Goal: Task Accomplishment & Management: Complete application form

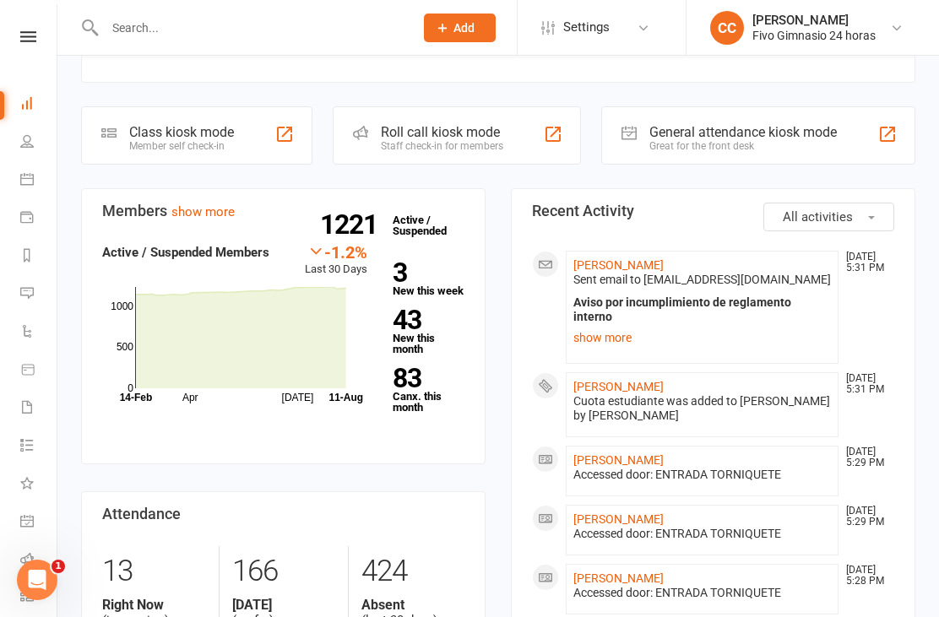
click at [654, 380] on link "[PERSON_NAME]" at bounding box center [618, 387] width 90 height 14
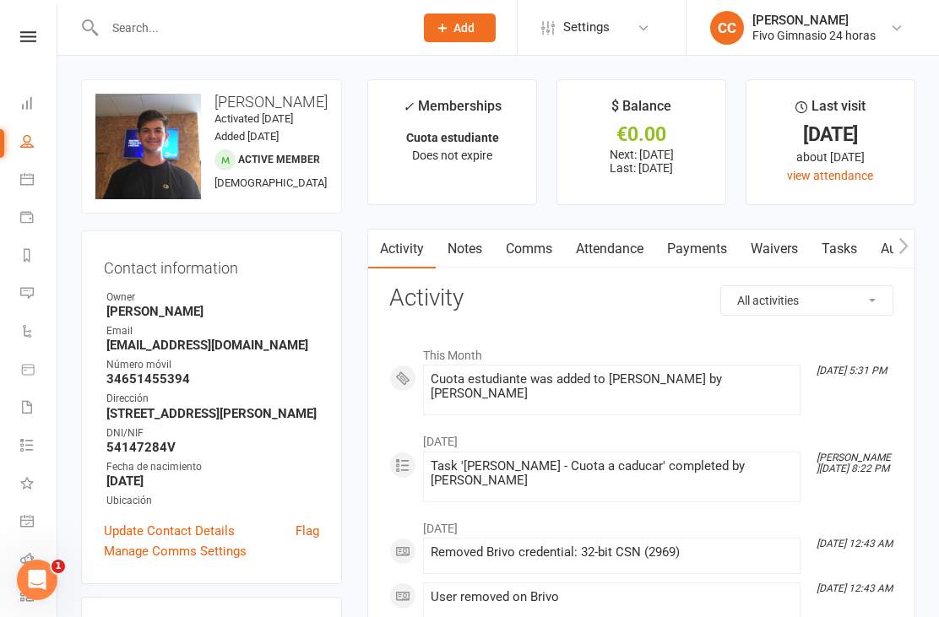
click at [770, 244] on link "Waivers" at bounding box center [774, 249] width 71 height 39
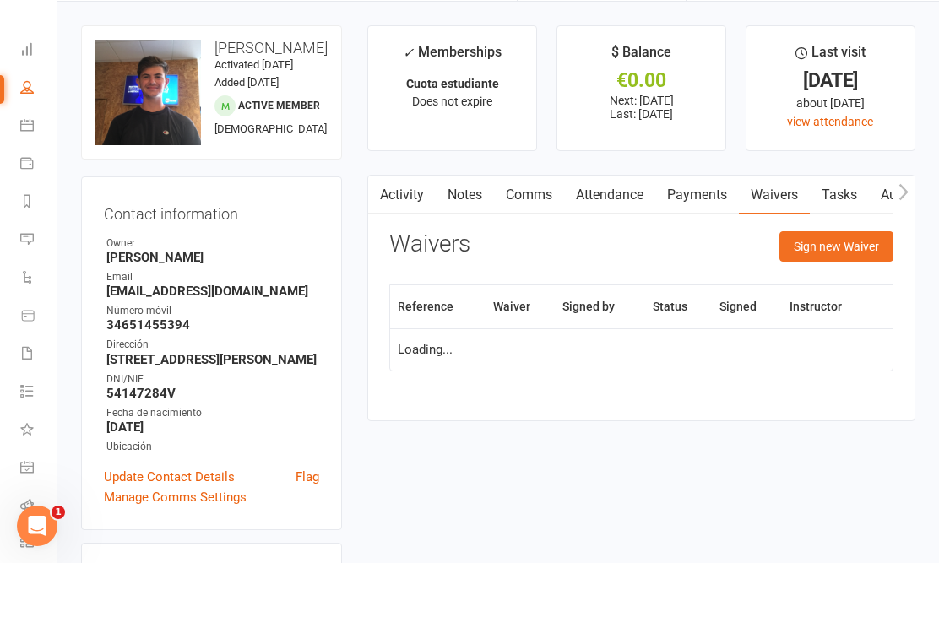
scroll to position [54, 0]
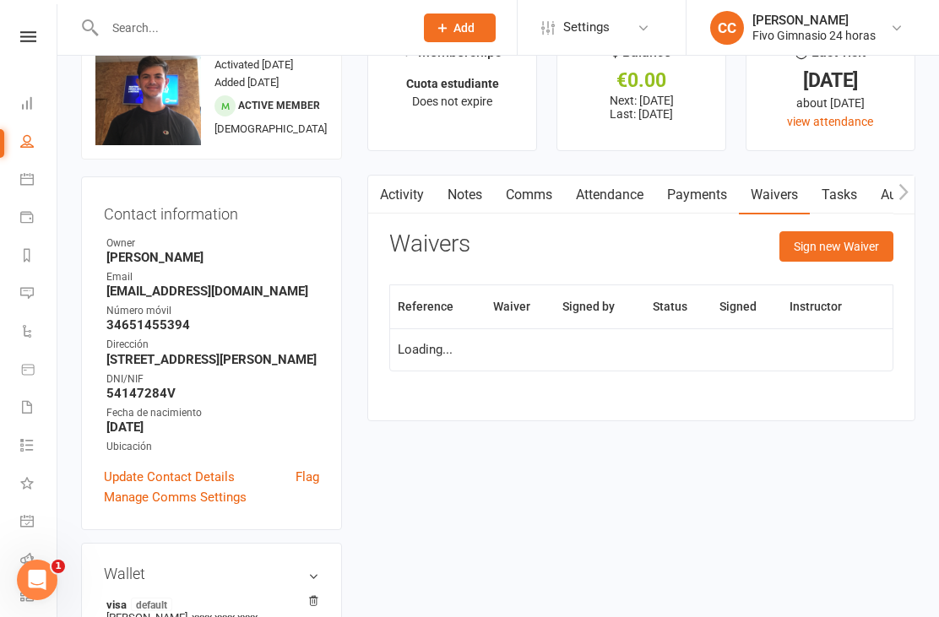
click at [803, 235] on button "Sign new Waiver" at bounding box center [836, 246] width 114 height 30
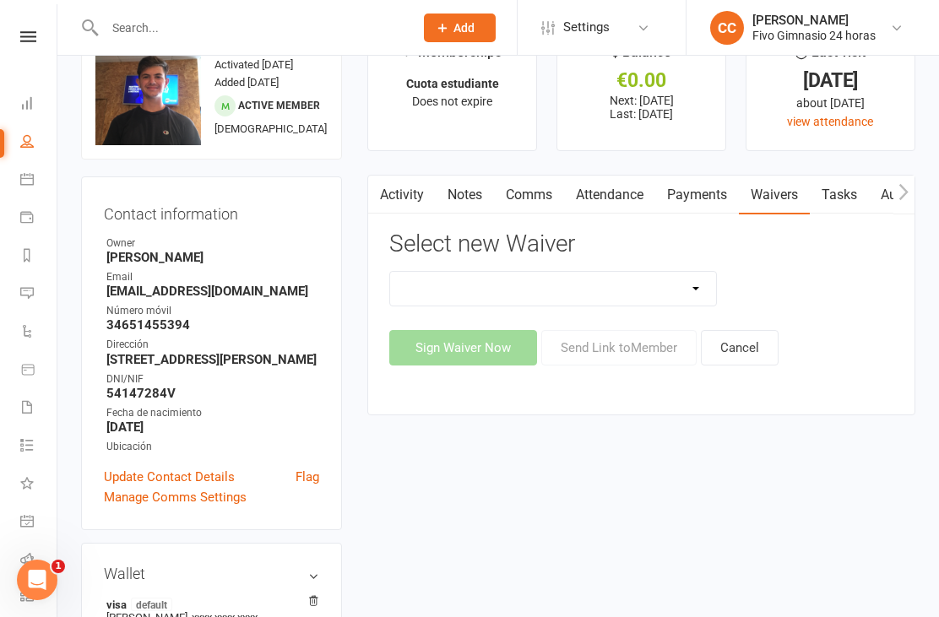
click at [544, 284] on select "Actualización De Datos De Pago Alta Online Certificación Finalización Contrato …" at bounding box center [553, 289] width 326 height 34
select select "1939"
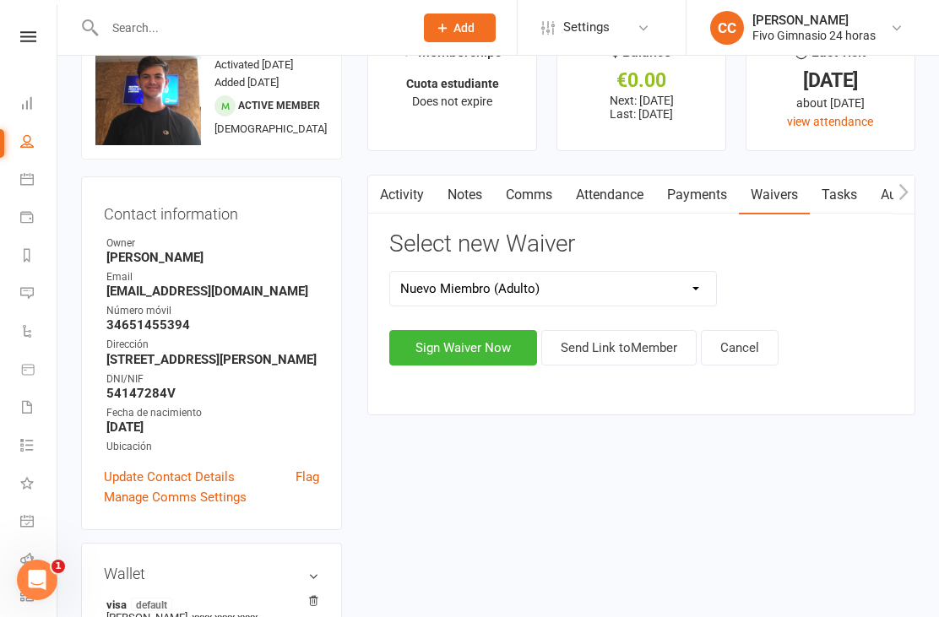
click at [451, 356] on button "Sign Waiver Now" at bounding box center [463, 347] width 148 height 35
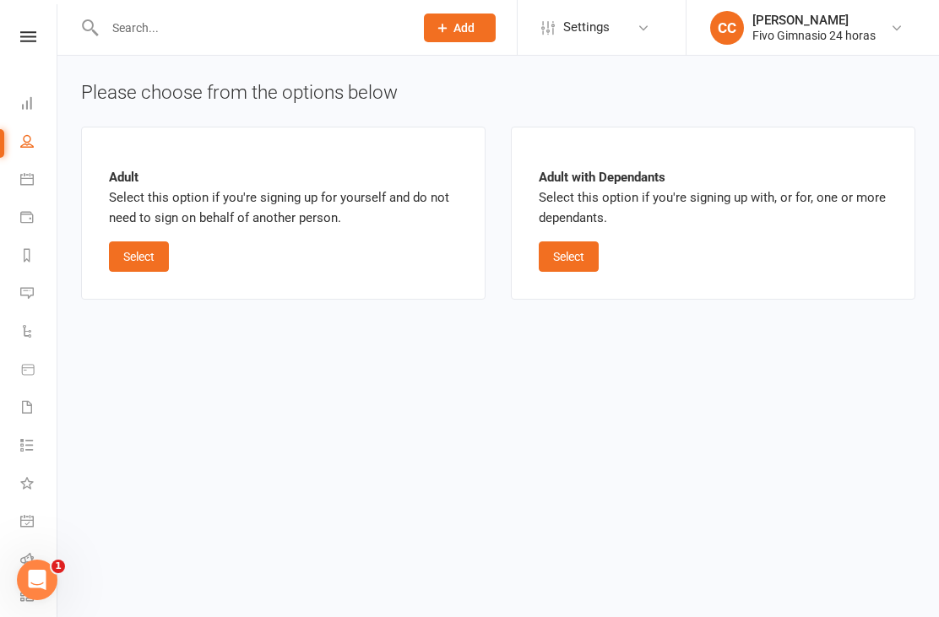
click at [157, 250] on button "Select" at bounding box center [139, 256] width 60 height 30
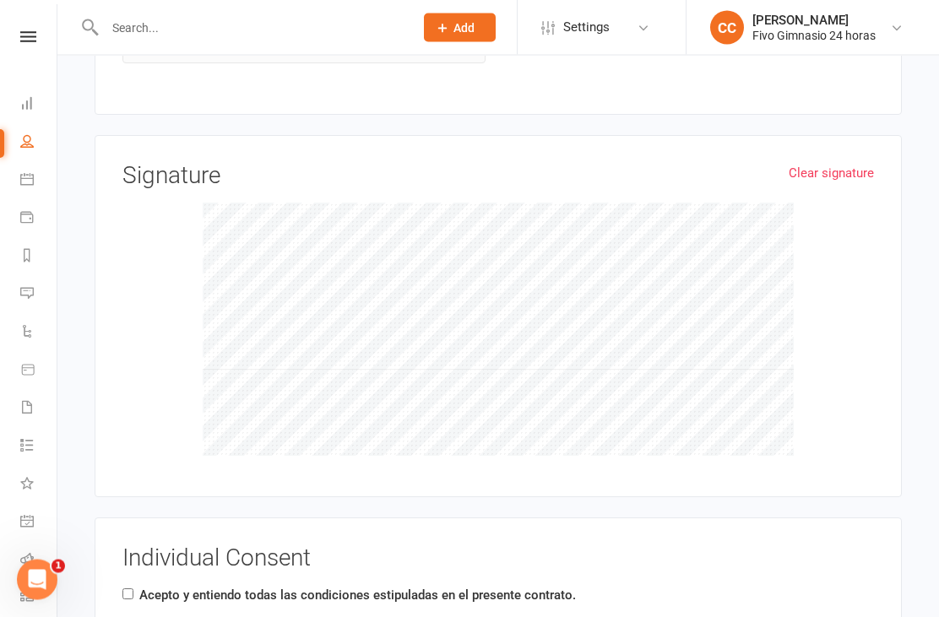
scroll to position [2152, 0]
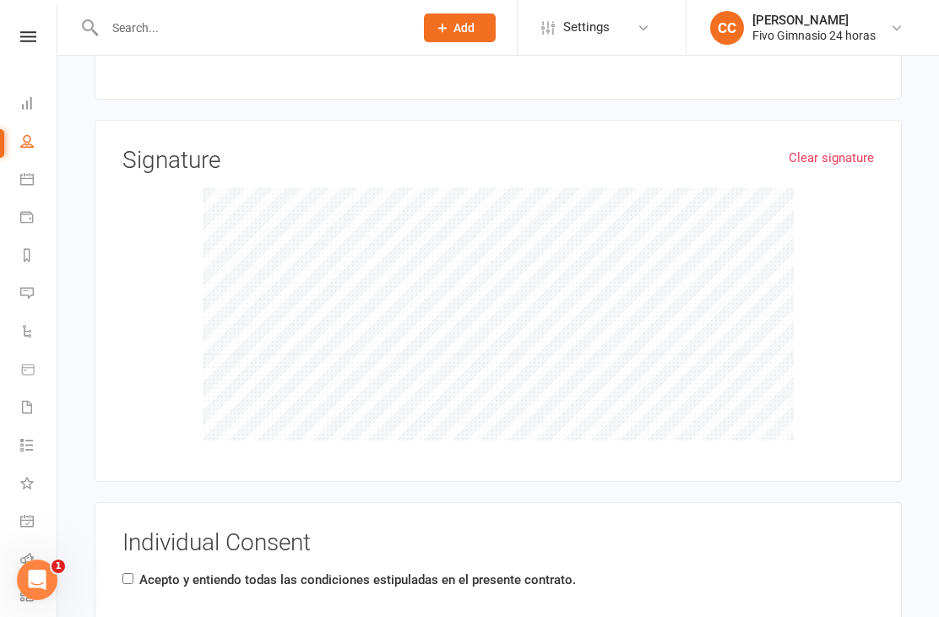
click at [118, 561] on div "Individual Consent Acepto y entiendo todas las condiciones estipuladas en el pr…" at bounding box center [498, 600] width 807 height 197
click at [140, 571] on label "Acepto y entiendo todas las condiciones estipuladas en el presente contrato." at bounding box center [357, 580] width 436 height 20
click at [133, 573] on input "Acepto y entiendo todas las condiciones estipuladas en el presente contrato." at bounding box center [127, 578] width 11 height 11
checkbox input "true"
click at [130, 616] on input "Acepto y entiendo la política de privacidad de datos." at bounding box center [127, 629] width 11 height 11
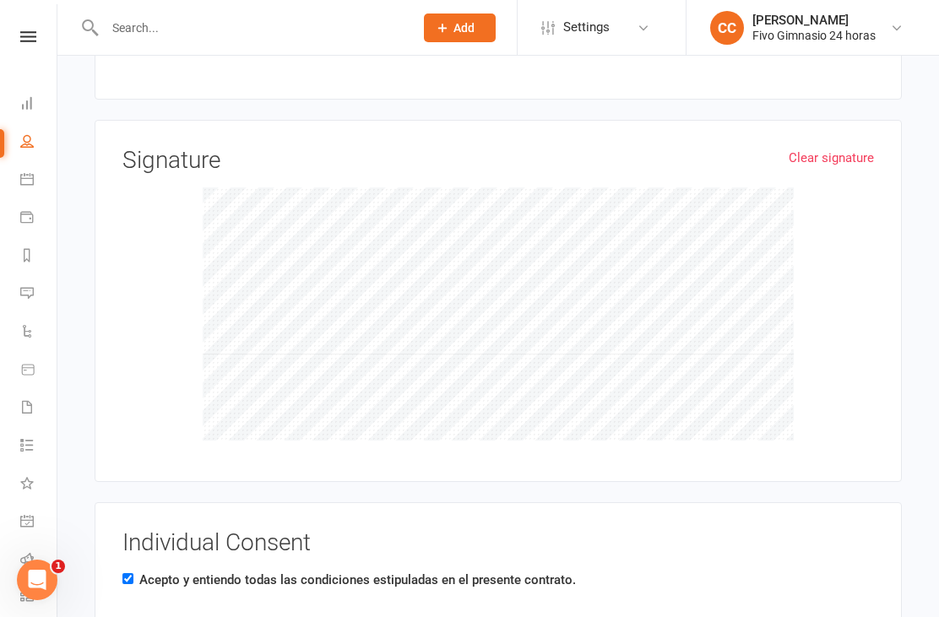
click at [130, 616] on input "Acepto y entiendo la política de privacidad de datos." at bounding box center [127, 629] width 11 height 11
click at [128, 616] on input "Acepto y entiendo la política de privacidad de datos." at bounding box center [127, 629] width 11 height 11
checkbox input "true"
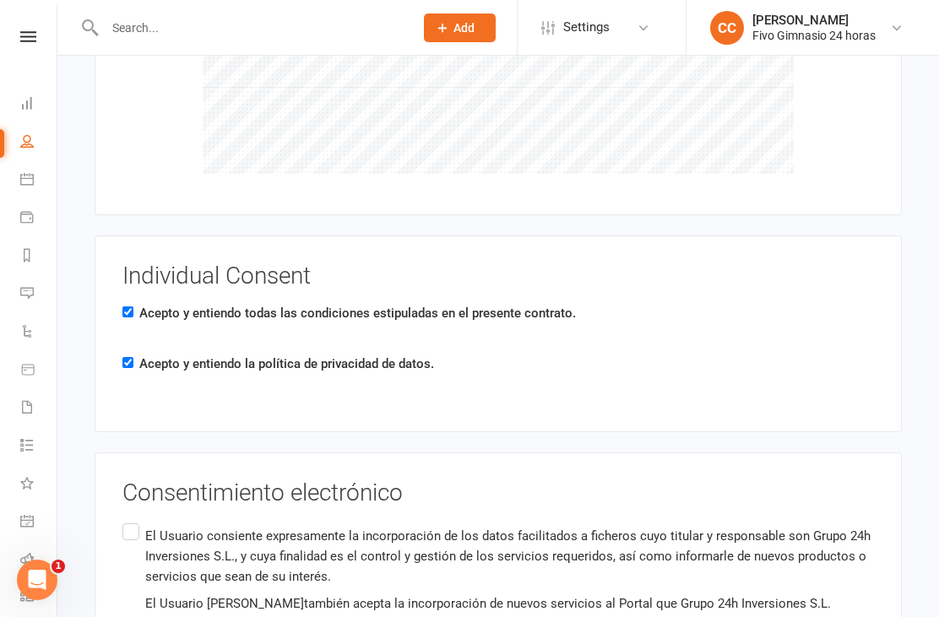
click at [127, 520] on input "El Usuario consiente expresamente la incorporación de los datos facilitados a f…" at bounding box center [127, 520] width 11 height 0
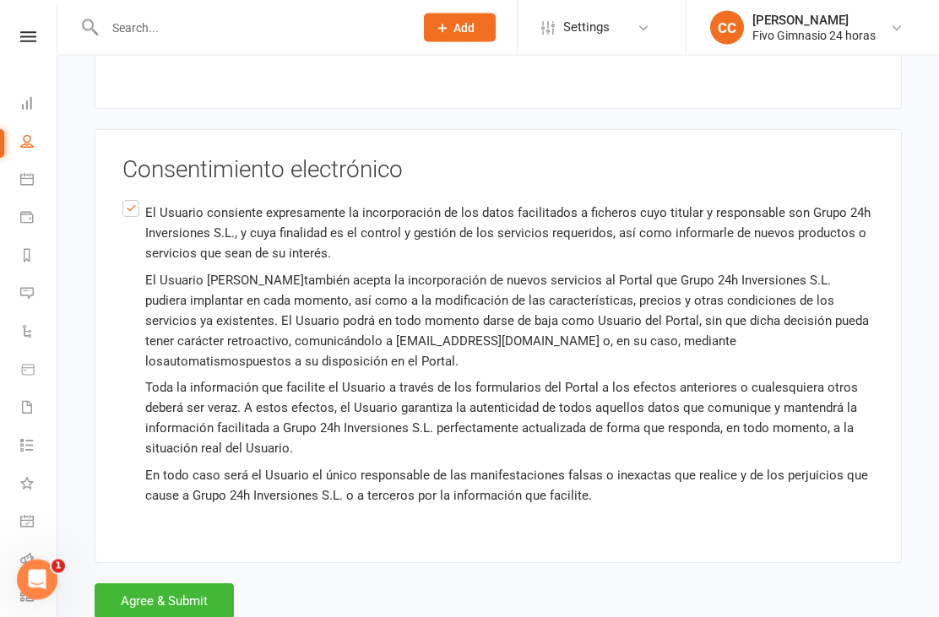
scroll to position [2744, 0]
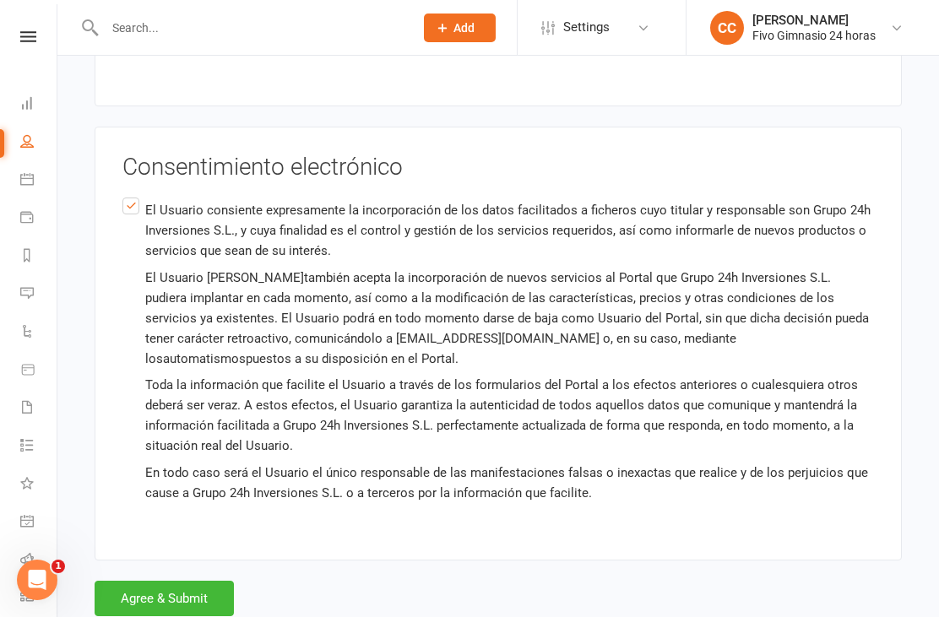
click at [145, 586] on button "Agree & Submit" at bounding box center [164, 598] width 139 height 35
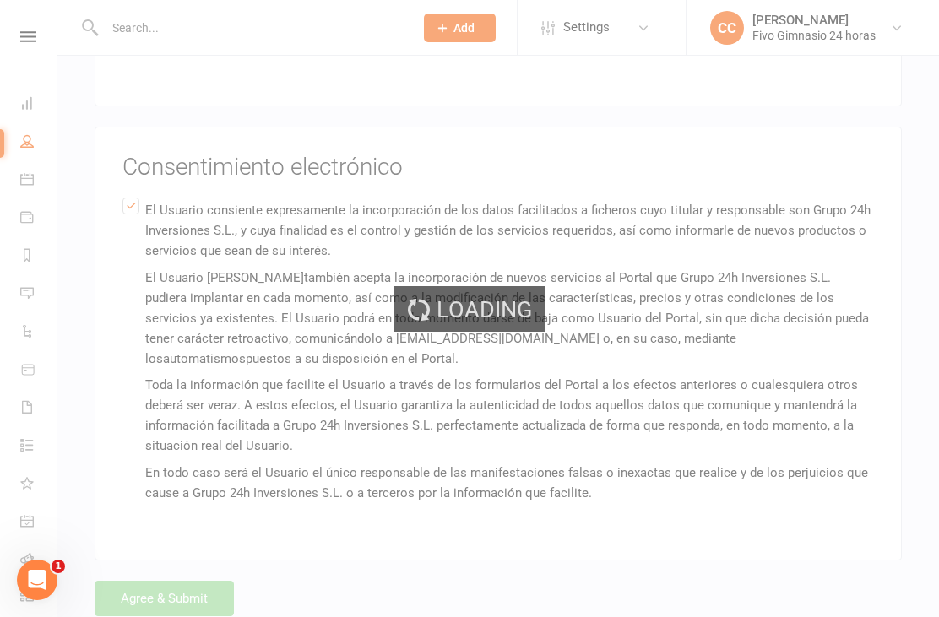
click at [149, 593] on div "Loading" at bounding box center [469, 308] width 939 height 617
